Goal: Information Seeking & Learning: Learn about a topic

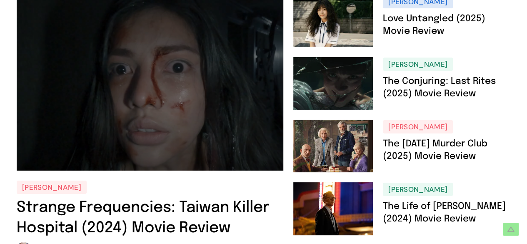
scroll to position [125, 0]
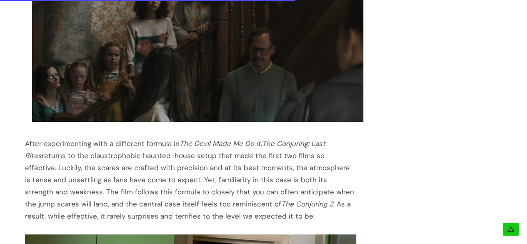
scroll to position [916, 0]
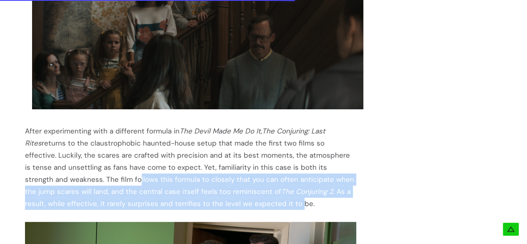
drag, startPoint x: 55, startPoint y: 166, endPoint x: 215, endPoint y: 193, distance: 162.2
click at [215, 193] on div "After experimenting with a different formula in The Devil Made Me Do It , The C…" at bounding box center [190, 167] width 331 height 85
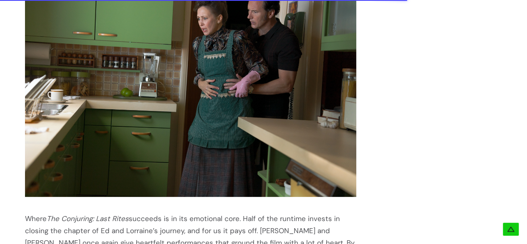
scroll to position [1208, 0]
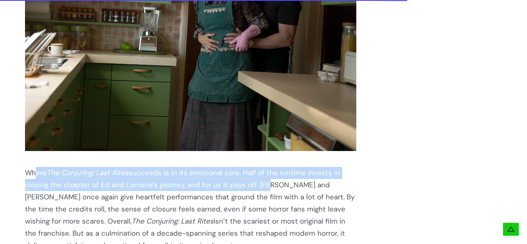
drag, startPoint x: 36, startPoint y: 165, endPoint x: 262, endPoint y: 174, distance: 225.9
click at [262, 174] on div "Where The Conjuring: Last Rites succeeds is in its emotional core. Half of the …" at bounding box center [190, 209] width 331 height 85
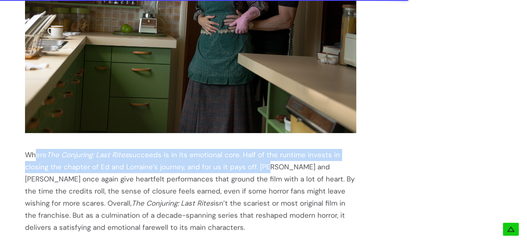
scroll to position [1250, 0]
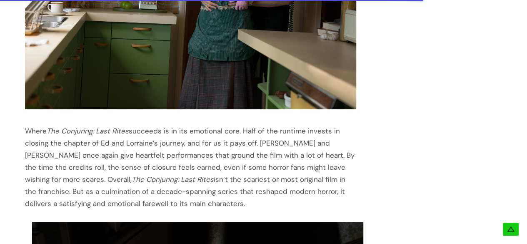
click at [243, 151] on div "Where The Conjuring: Last Rites succeeds is in its emotional core. Half of the …" at bounding box center [190, 167] width 331 height 85
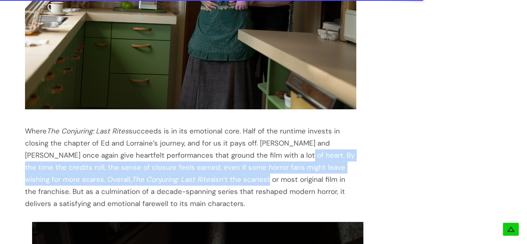
drag, startPoint x: 277, startPoint y: 147, endPoint x: 224, endPoint y: 159, distance: 53.9
click at [228, 165] on div "Where The Conjuring: Last Rites succeeds is in its emotional core. Half of the …" at bounding box center [190, 167] width 331 height 85
click at [262, 163] on div "Where The Conjuring: Last Rites succeeds is in its emotional core. Half of the …" at bounding box center [190, 167] width 331 height 85
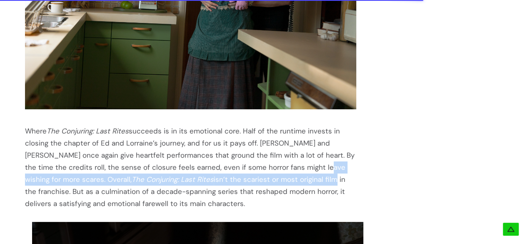
drag, startPoint x: 292, startPoint y: 156, endPoint x: 291, endPoint y: 175, distance: 18.8
click at [291, 175] on div "Where The Conjuring: Last Rites succeeds is in its emotional core. Half of the …" at bounding box center [190, 167] width 331 height 85
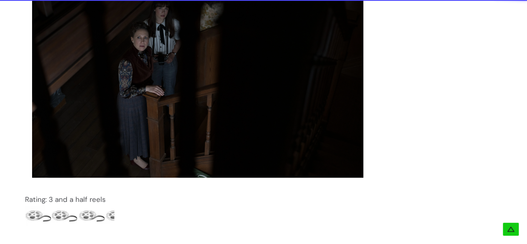
scroll to position [1625, 0]
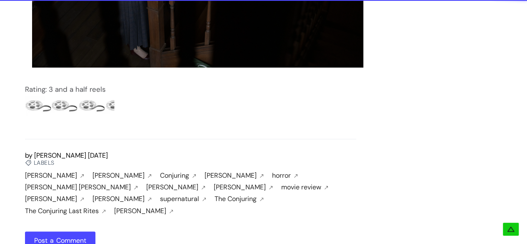
click at [176, 207] on link "[PERSON_NAME]" at bounding box center [145, 210] width 62 height 7
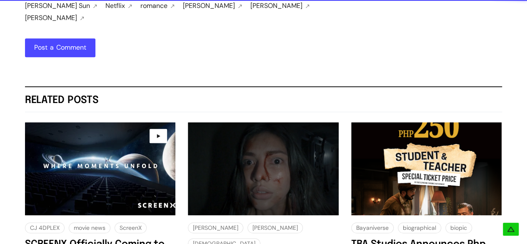
scroll to position [2083, 0]
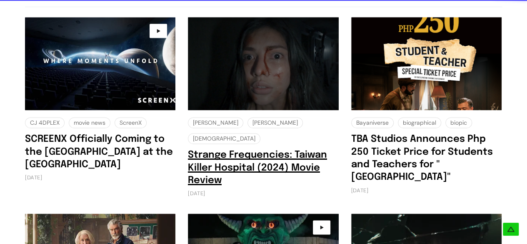
click at [272, 150] on link "Strange Frequencies: Taiwan Killer Hospital (2024) Movie Review" at bounding box center [257, 167] width 139 height 35
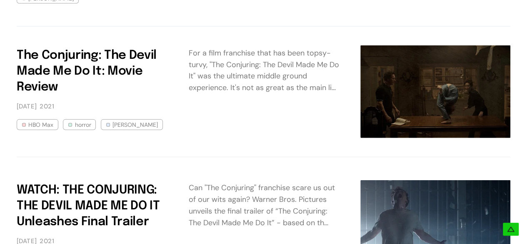
scroll to position [916, 0]
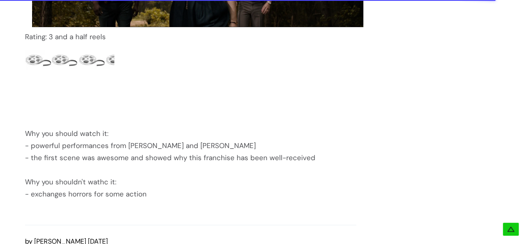
scroll to position [1166, 0]
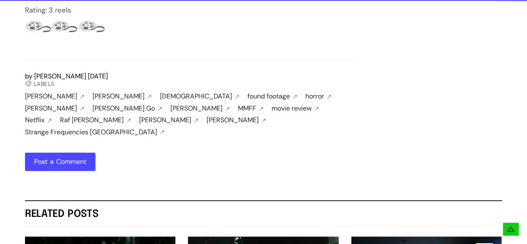
scroll to position [1541, 0]
